Goal: Check status: Check status

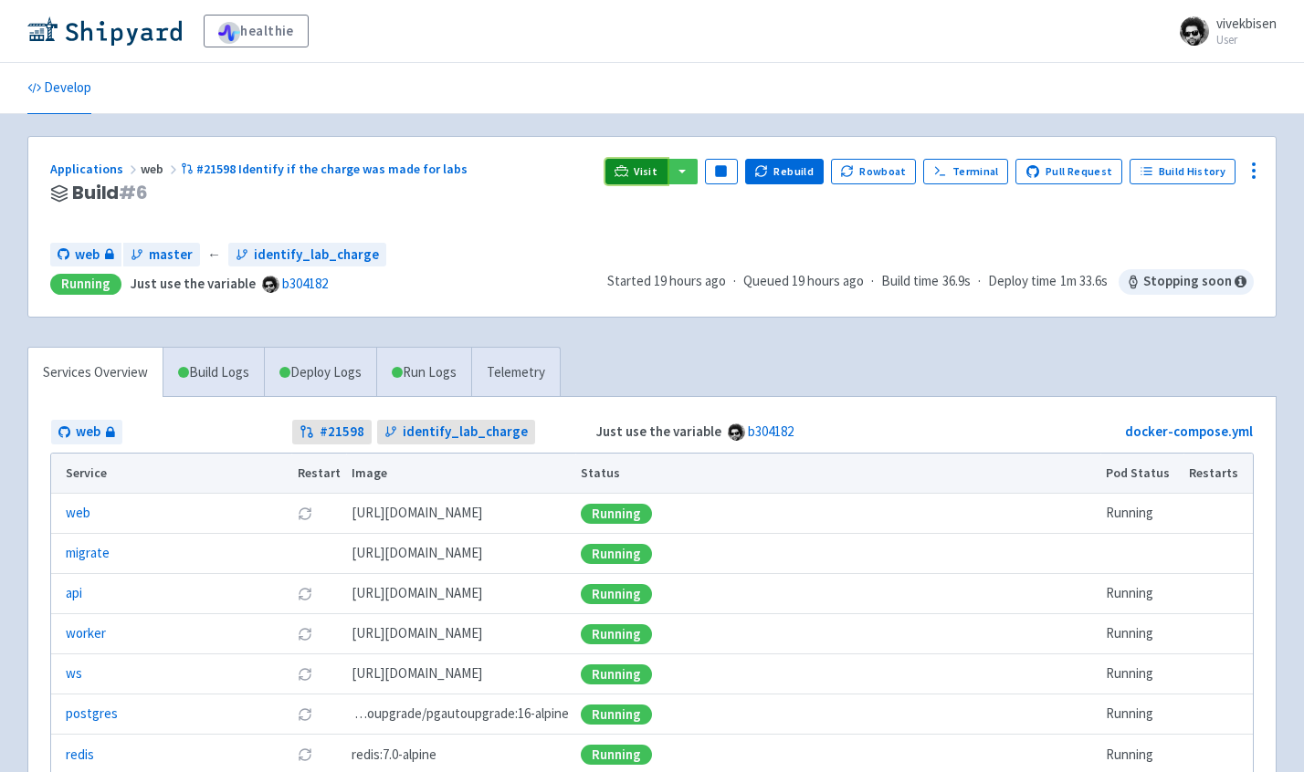
click at [649, 174] on span "Visit" at bounding box center [646, 171] width 24 height 15
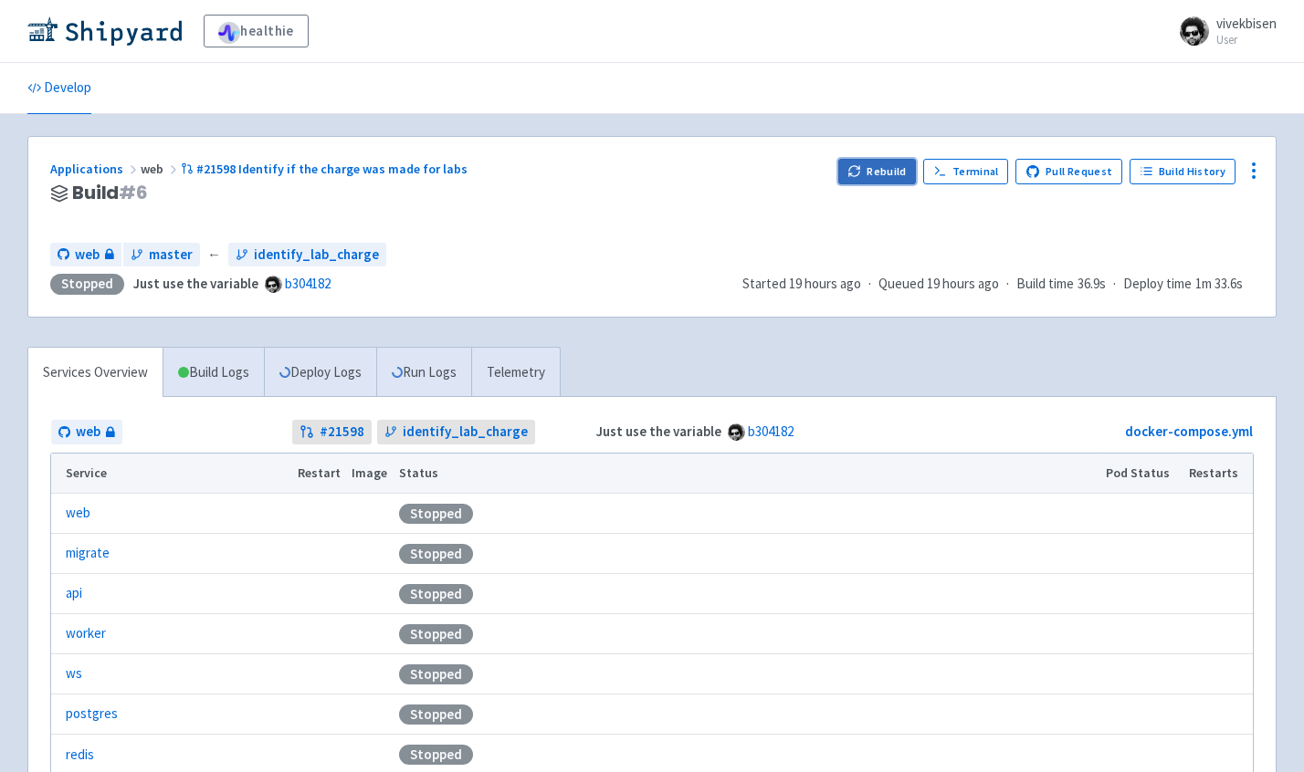
click at [873, 175] on button "Rebuild" at bounding box center [877, 172] width 79 height 26
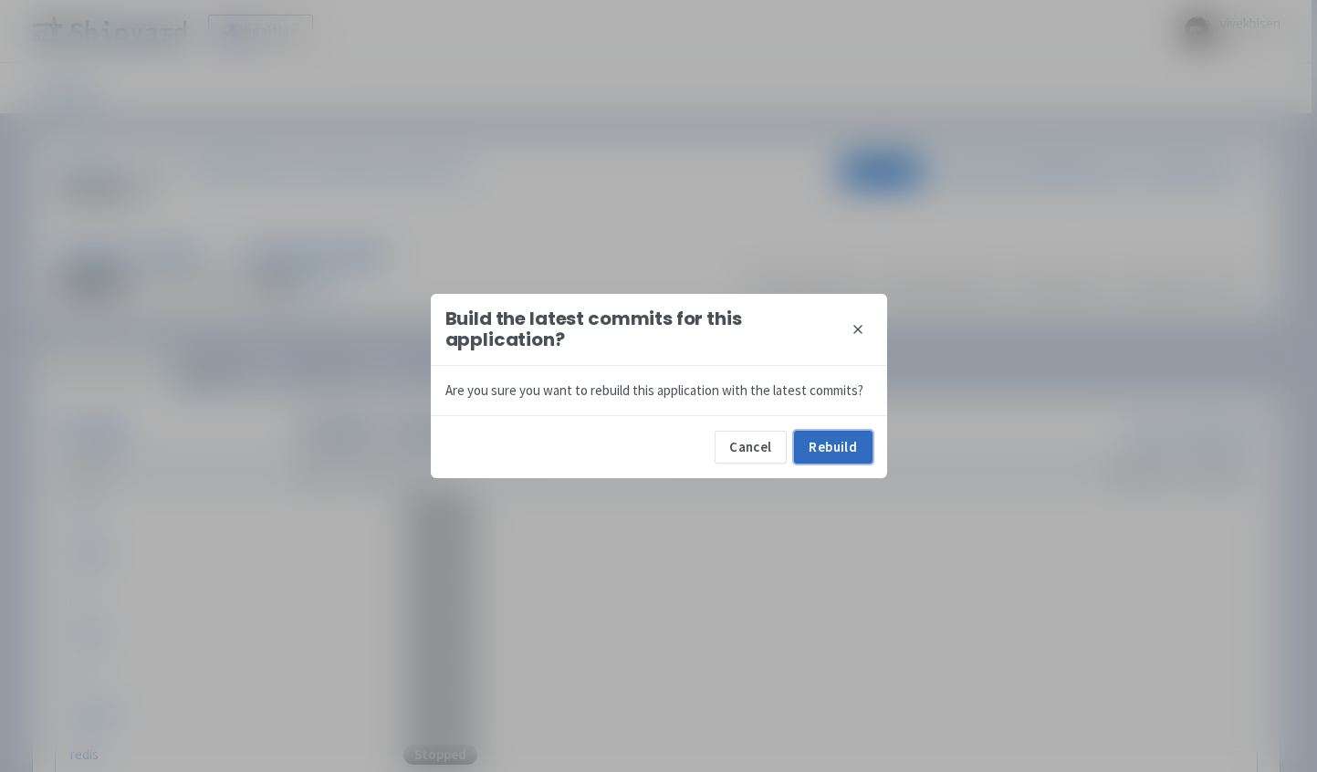
click at [843, 450] on button "Rebuild" at bounding box center [833, 447] width 79 height 33
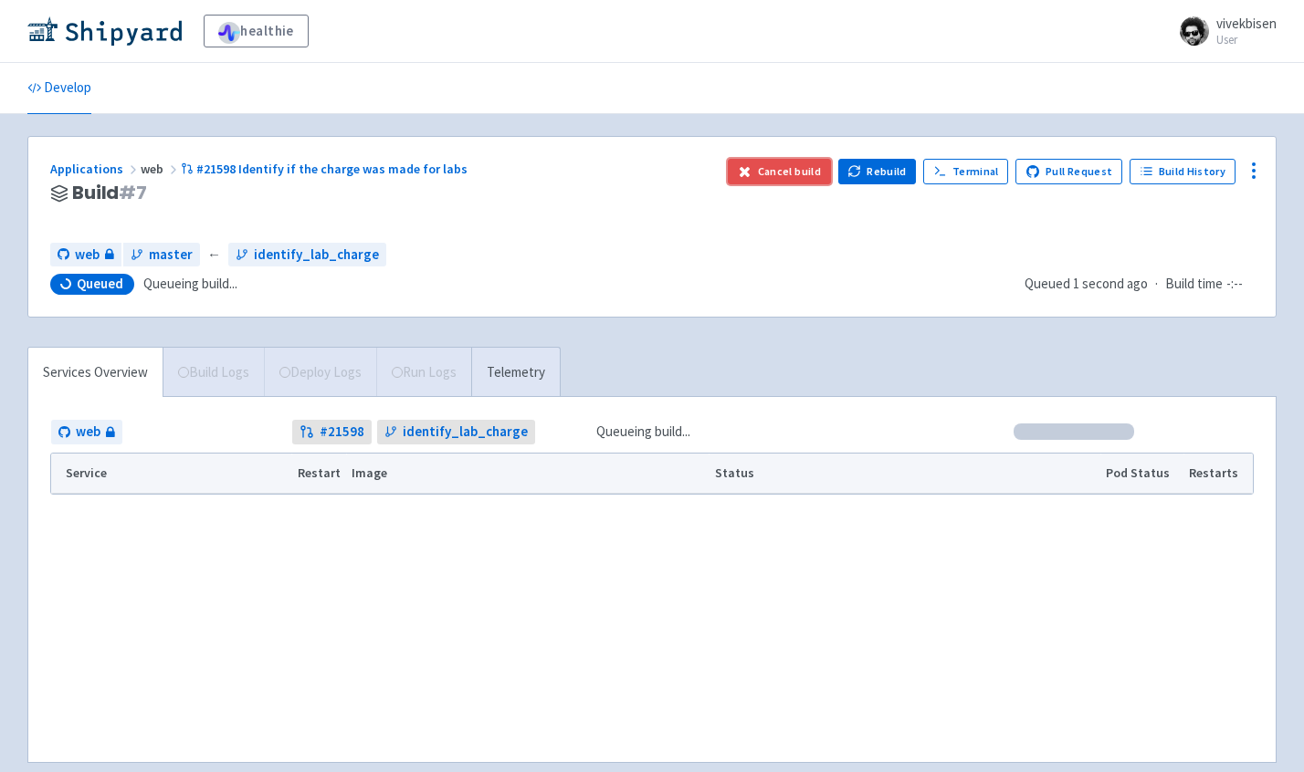
click at [792, 168] on button "Cancel build" at bounding box center [779, 172] width 103 height 26
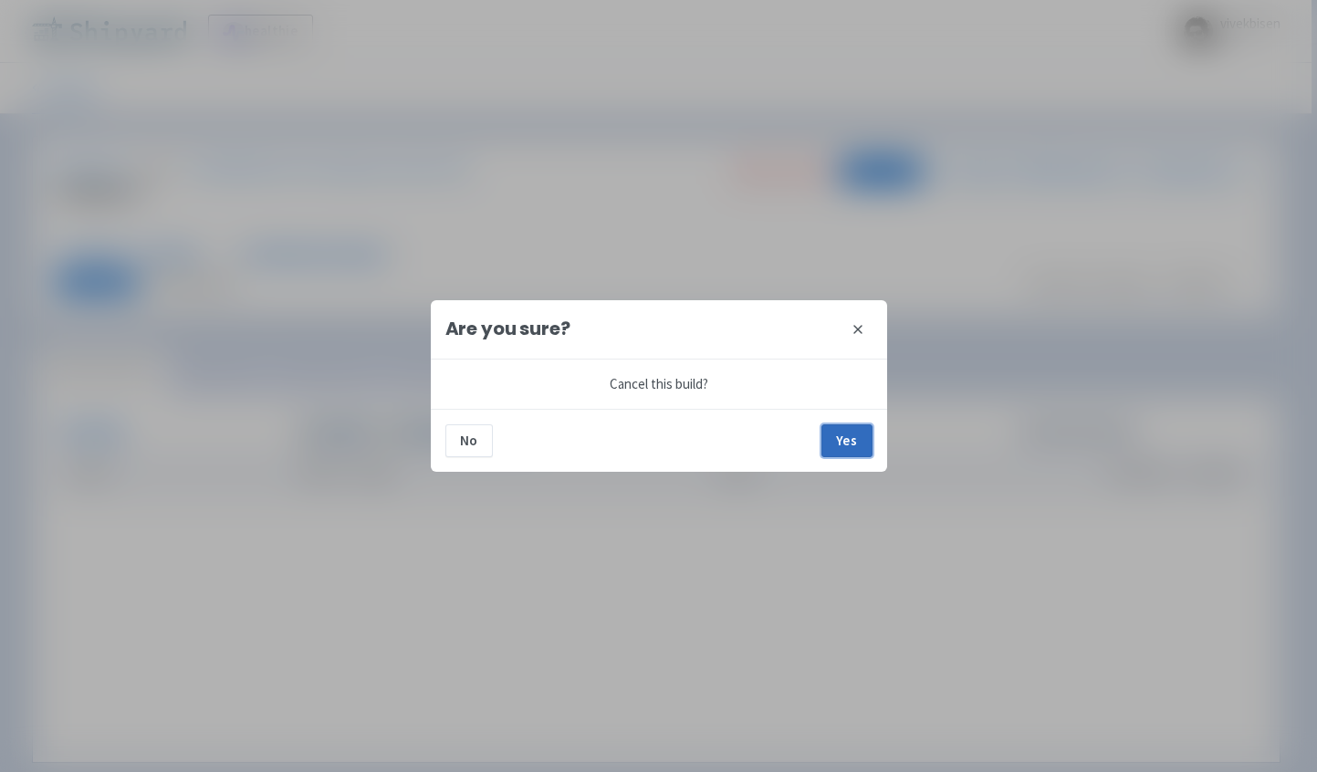
click at [865, 439] on button "Yes" at bounding box center [847, 441] width 51 height 33
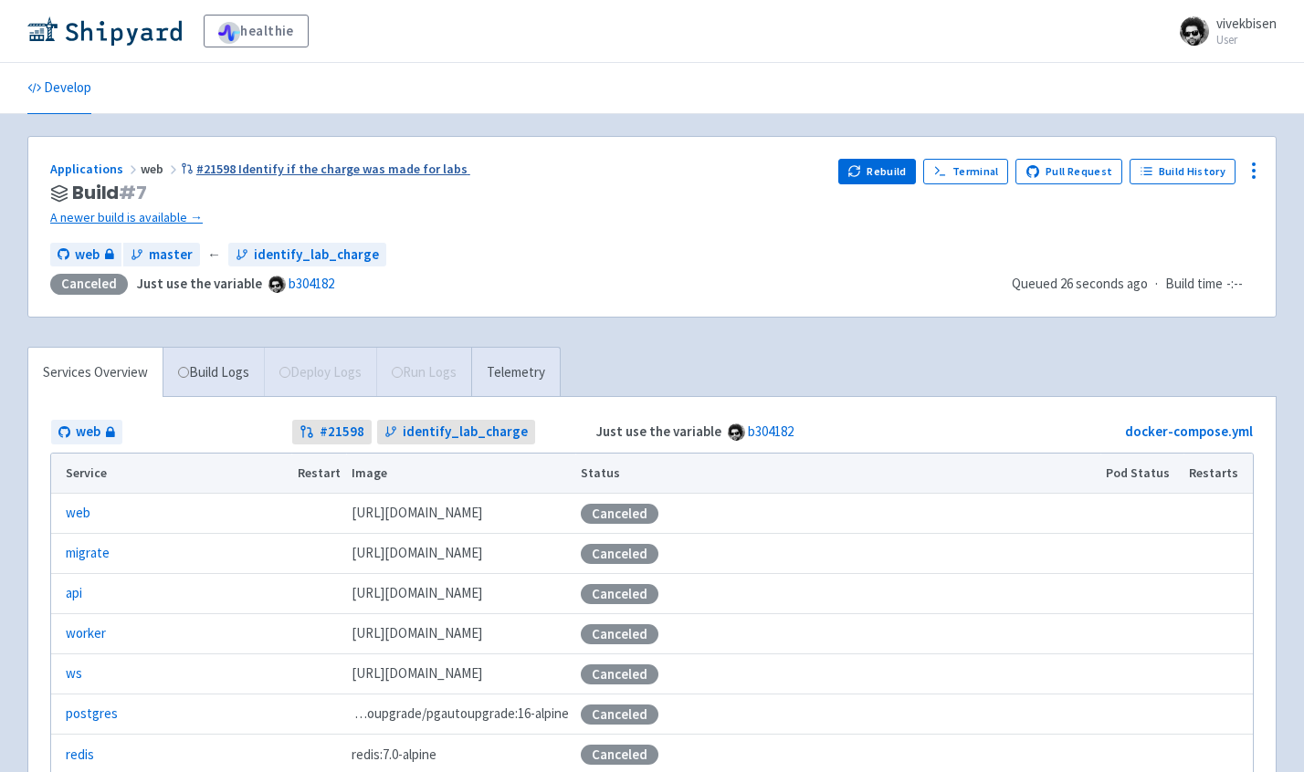
click at [351, 173] on link "#21598 Identify if the charge was made for labs" at bounding box center [325, 169] width 289 height 16
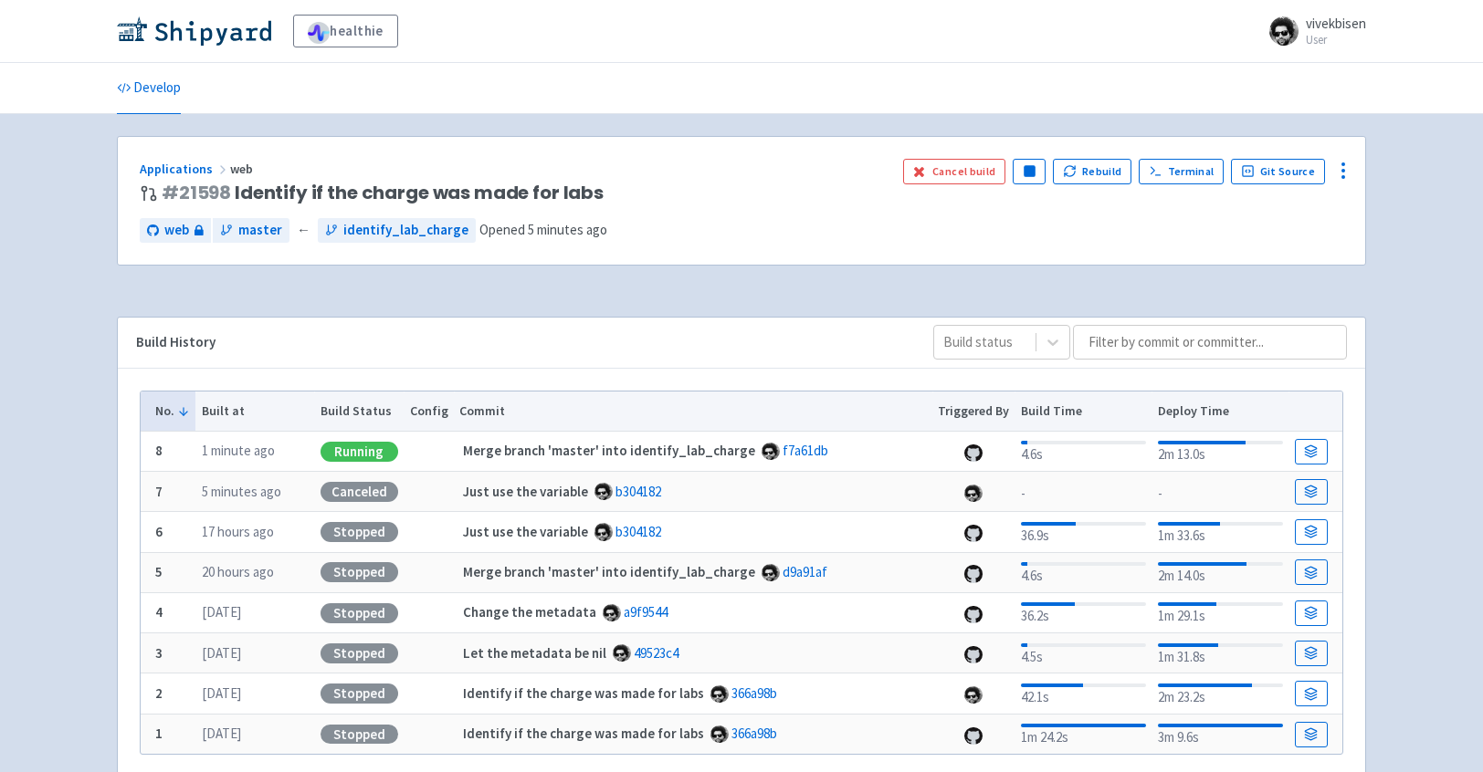
click at [396, 248] on div "Applications web # 21598 Identify if the charge was made for labs Cancel build …" at bounding box center [741, 201] width 1247 height 128
click at [433, 226] on span "identify_lab_charge" at bounding box center [405, 230] width 125 height 21
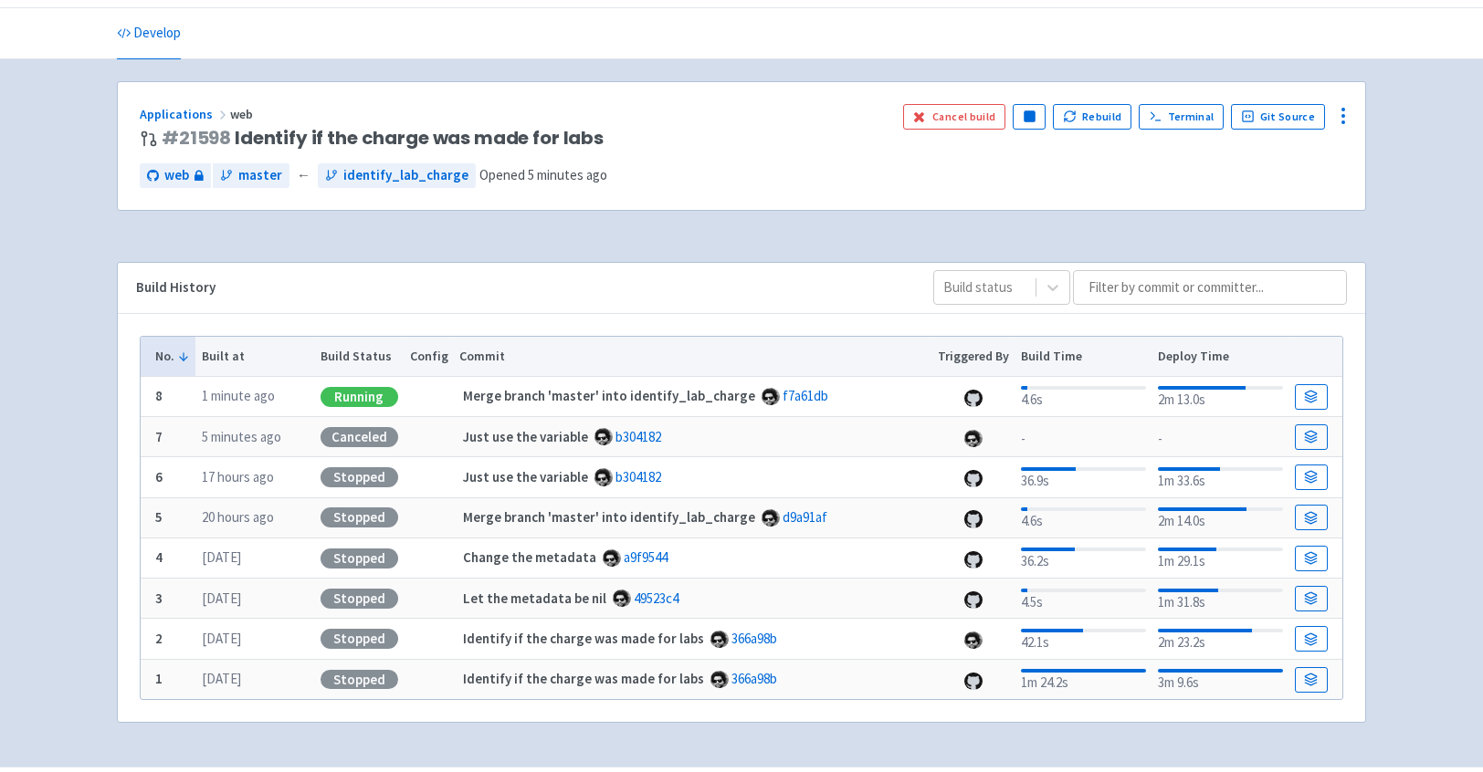
scroll to position [106, 0]
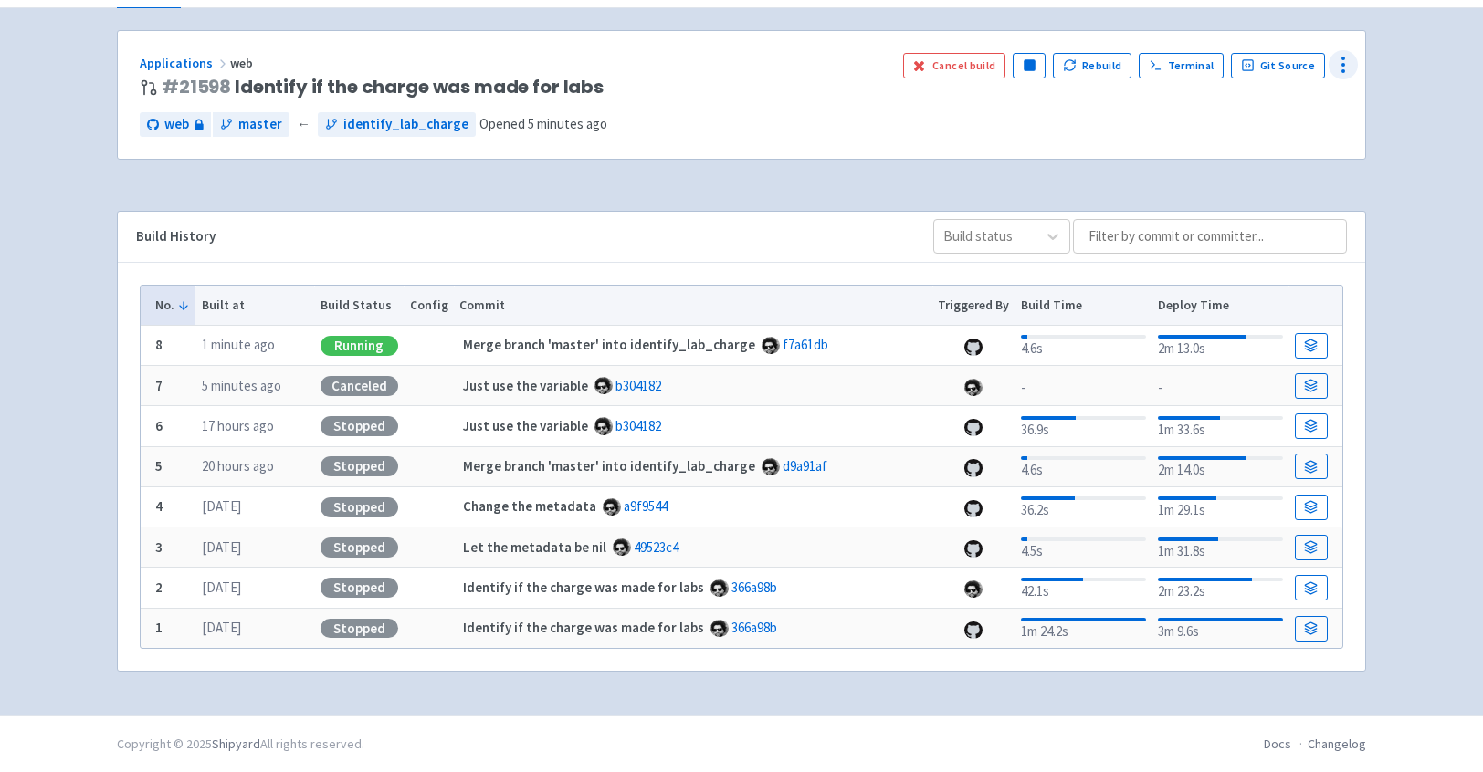
click at [1303, 65] on icon at bounding box center [1343, 65] width 22 height 22
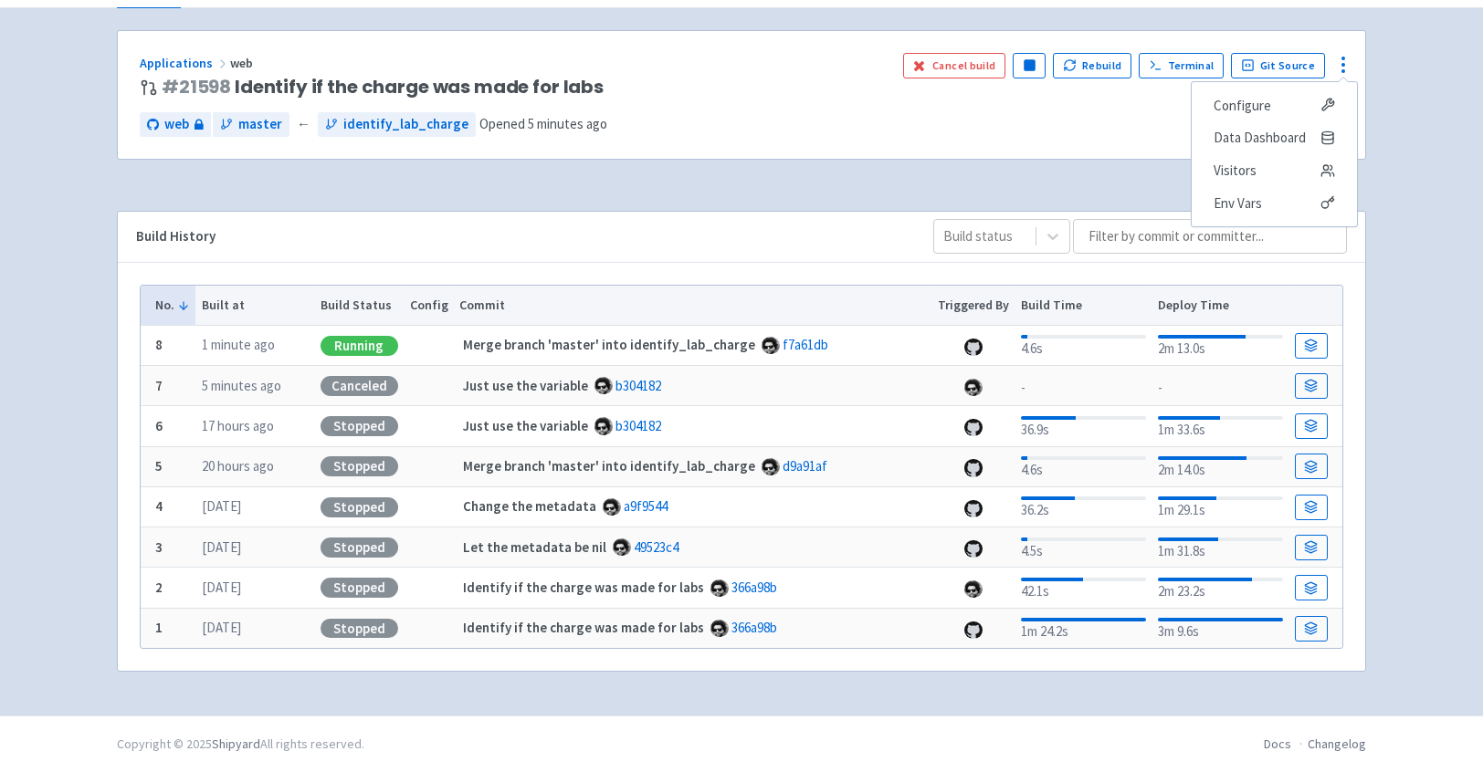
click at [981, 146] on div "Applications web # 21598 Identify if the charge was made for labs Cancel build …" at bounding box center [741, 95] width 1247 height 128
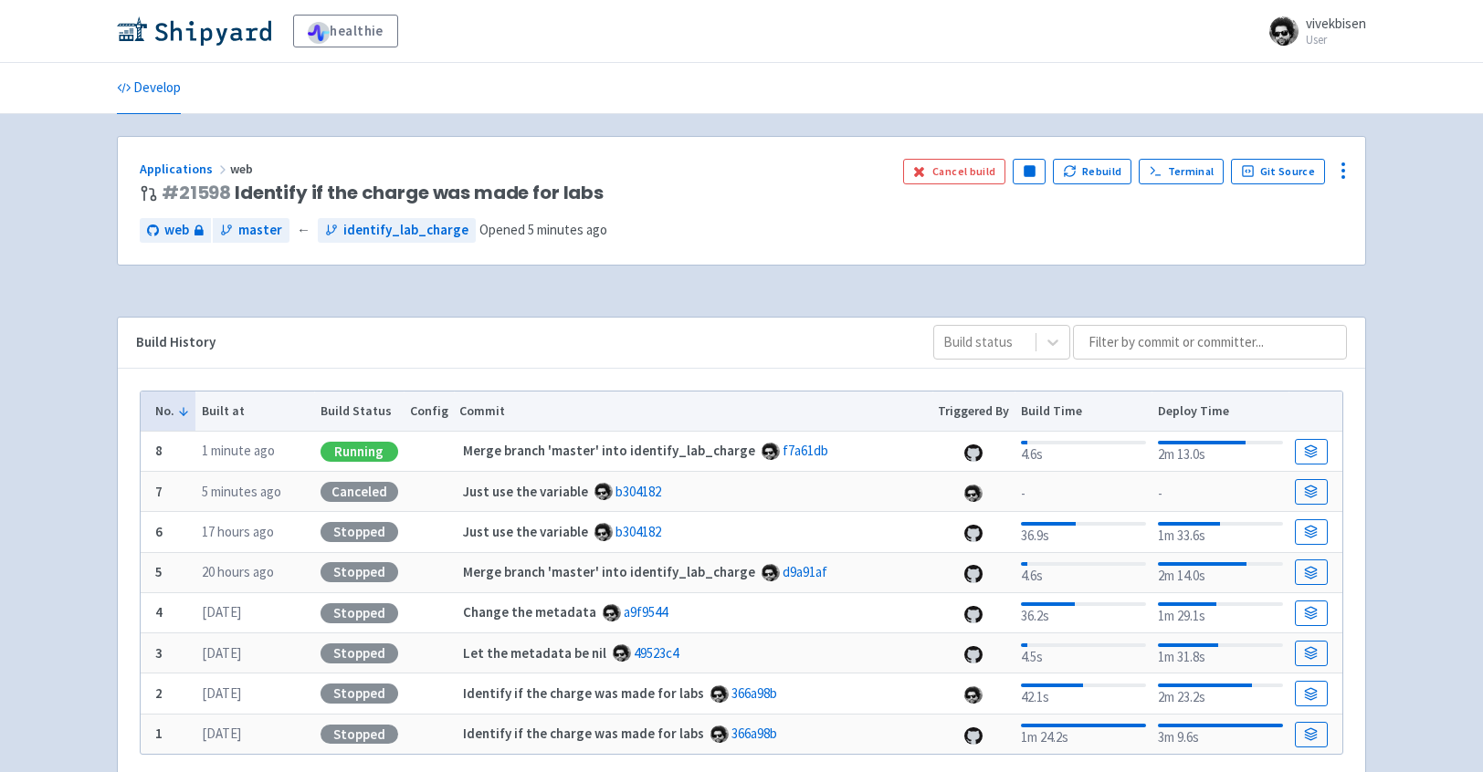
click at [270, 452] on time "1 minute ago" at bounding box center [238, 450] width 73 height 17
click at [168, 234] on span "web" at bounding box center [176, 230] width 25 height 21
click at [175, 167] on link "Applications" at bounding box center [185, 169] width 90 height 16
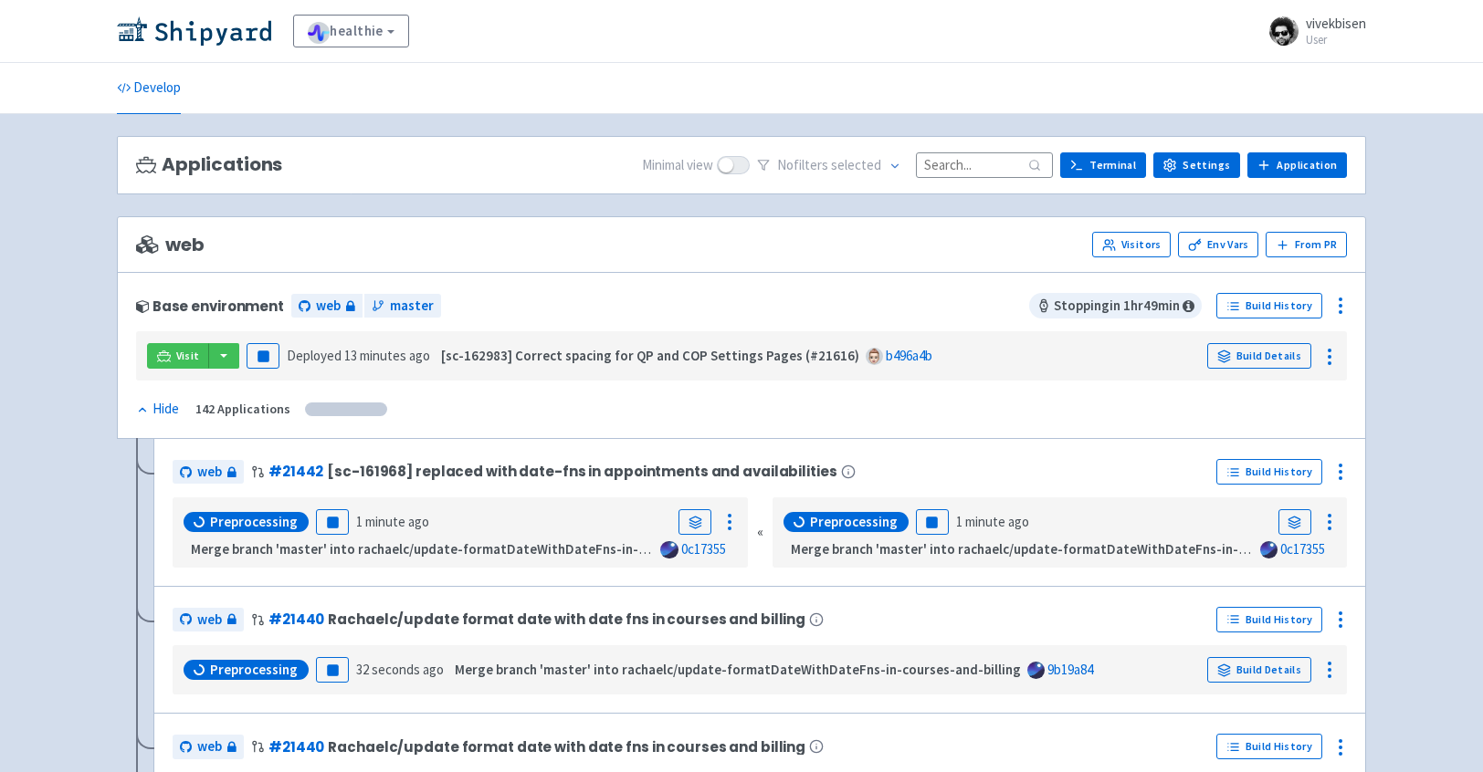
click at [989, 173] on input at bounding box center [984, 164] width 137 height 25
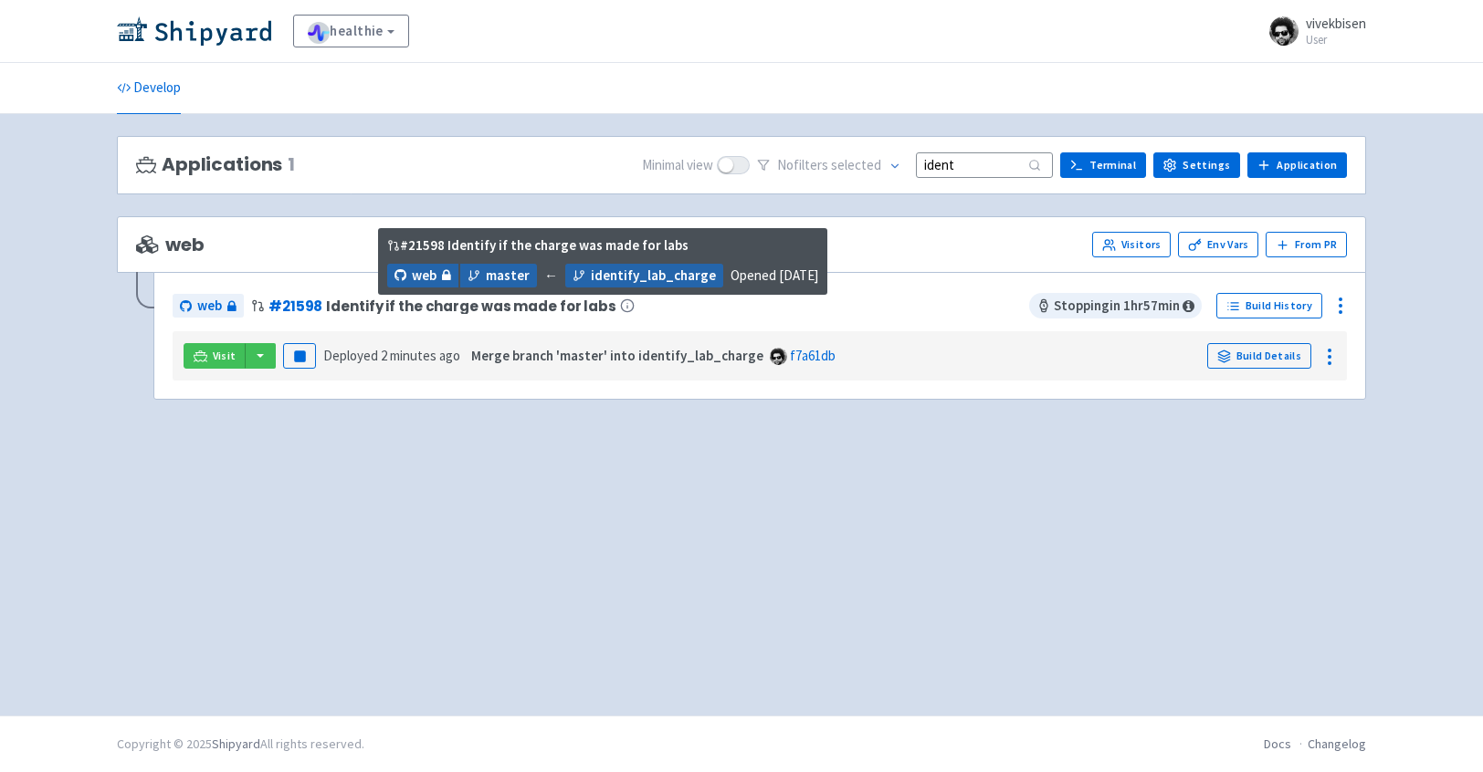
type input "ident"
click at [483, 303] on span "Identify if the charge was made for labs" at bounding box center [471, 307] width 290 height 16
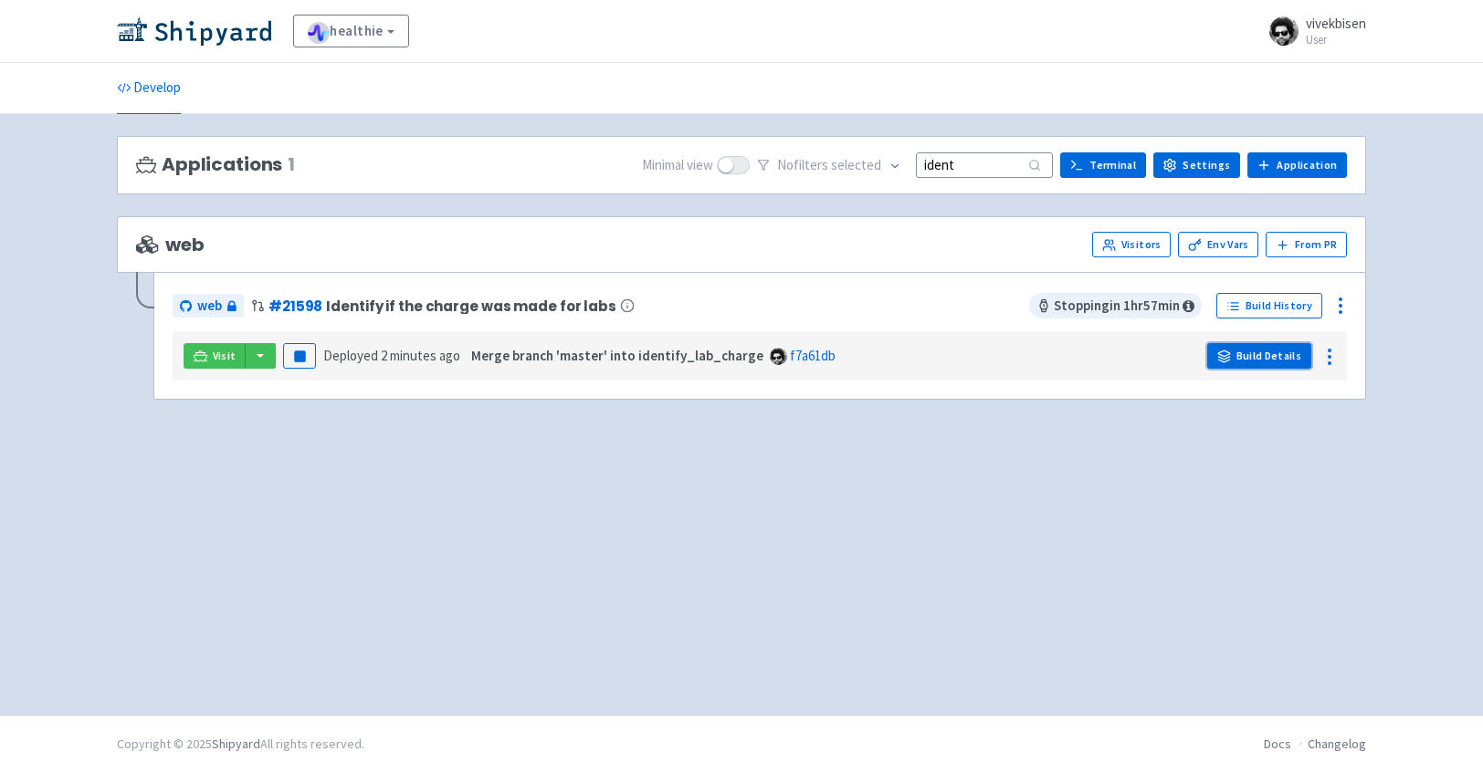
click at [1286, 357] on link "Build Details" at bounding box center [1259, 356] width 104 height 26
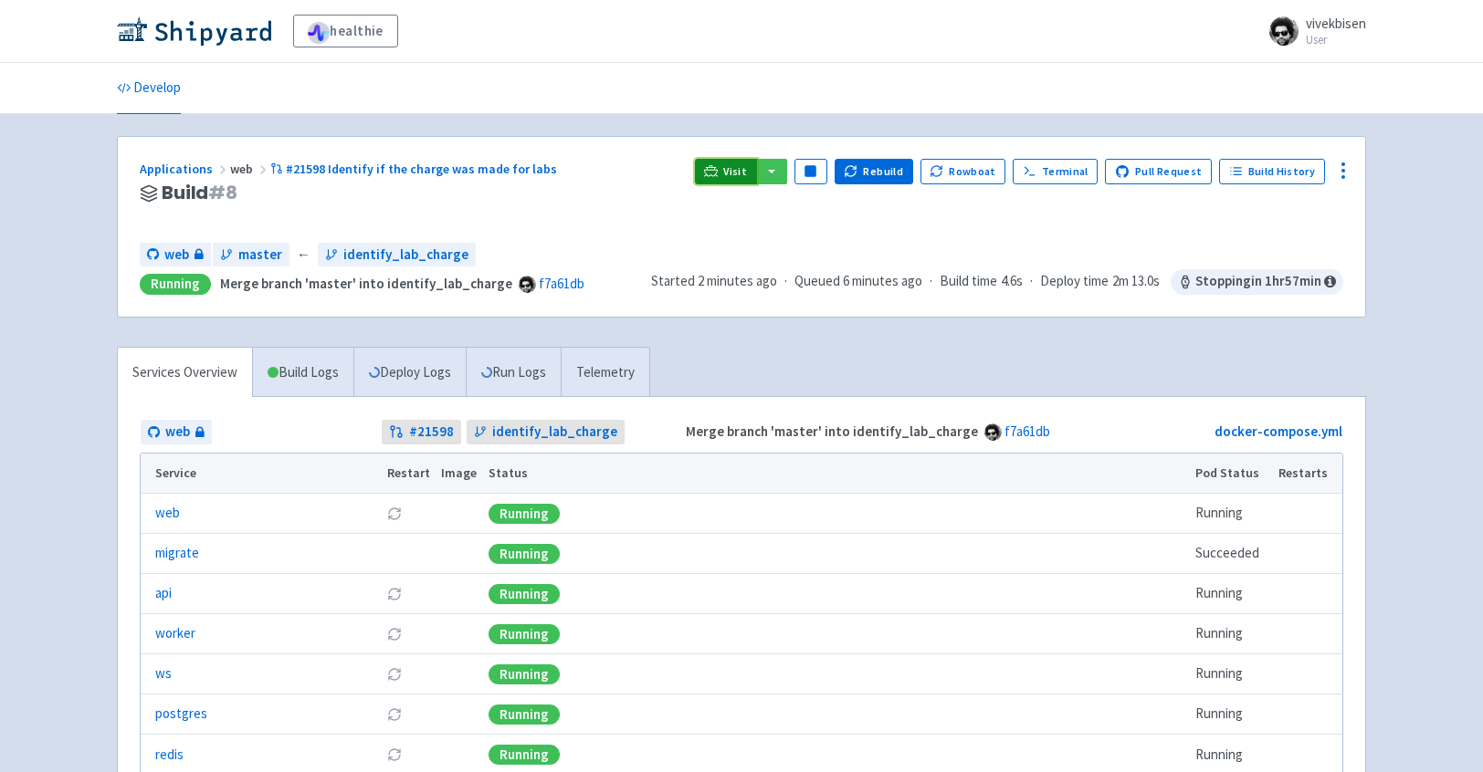
click at [747, 172] on span "Visit" at bounding box center [735, 171] width 24 height 15
